Goal: Task Accomplishment & Management: Use online tool/utility

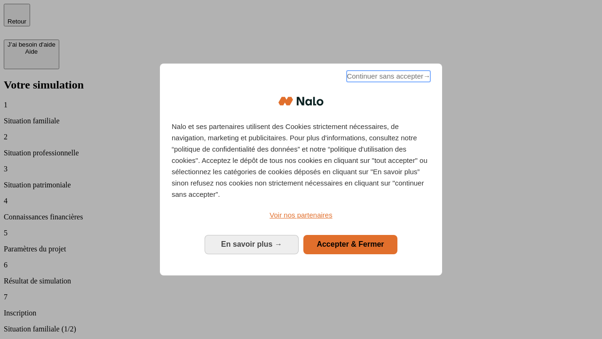
click at [388, 78] on span "Continuer sans accepter →" at bounding box center [389, 76] width 84 height 11
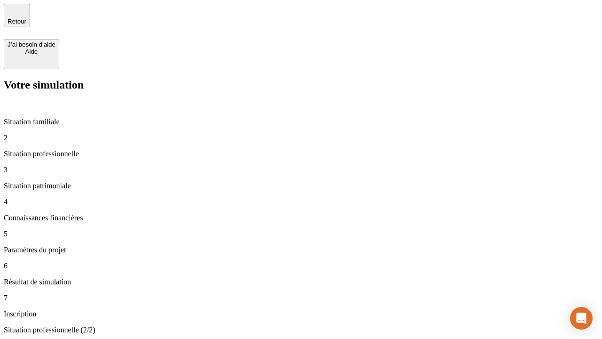
type input "30 000"
type input "1 000"
